Goal: Navigation & Orientation: Find specific page/section

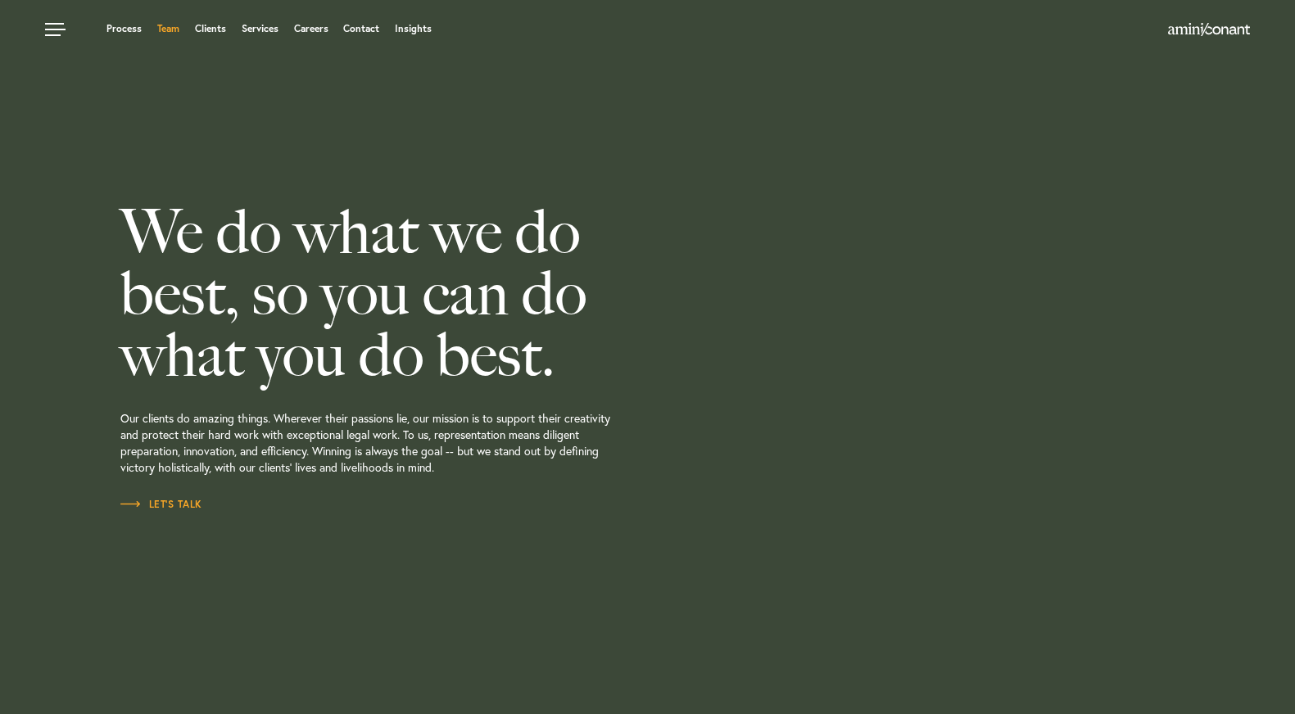
click at [167, 29] on link "Team" at bounding box center [168, 29] width 22 height 10
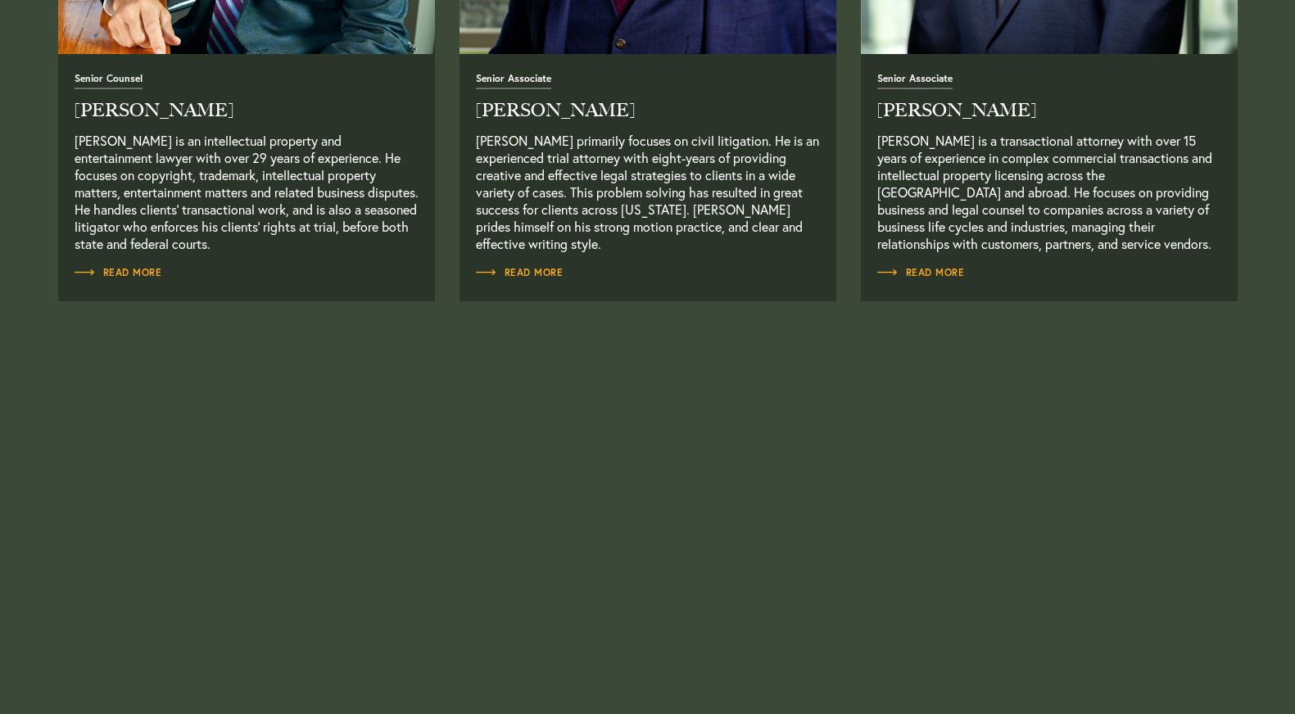
scroll to position [1952, 0]
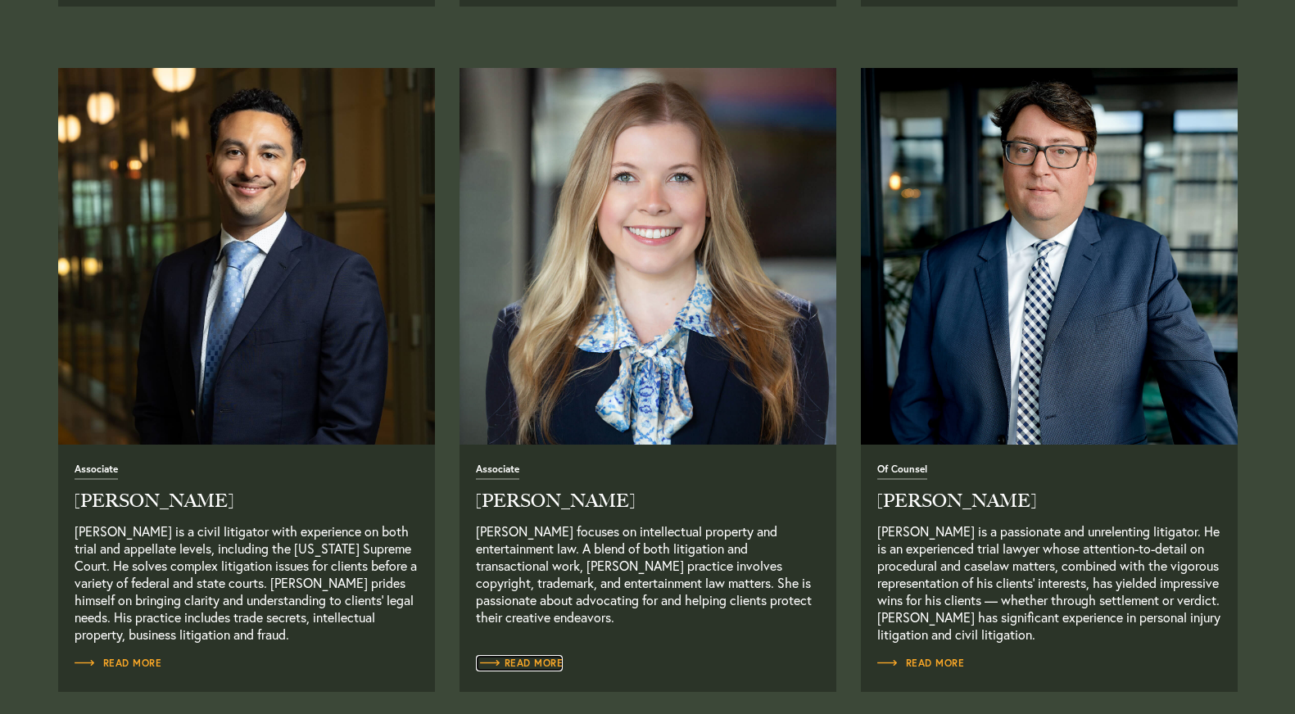
click at [530, 672] on link "Read More" at bounding box center [520, 663] width 88 height 16
